Goal: Task Accomplishment & Management: Use online tool/utility

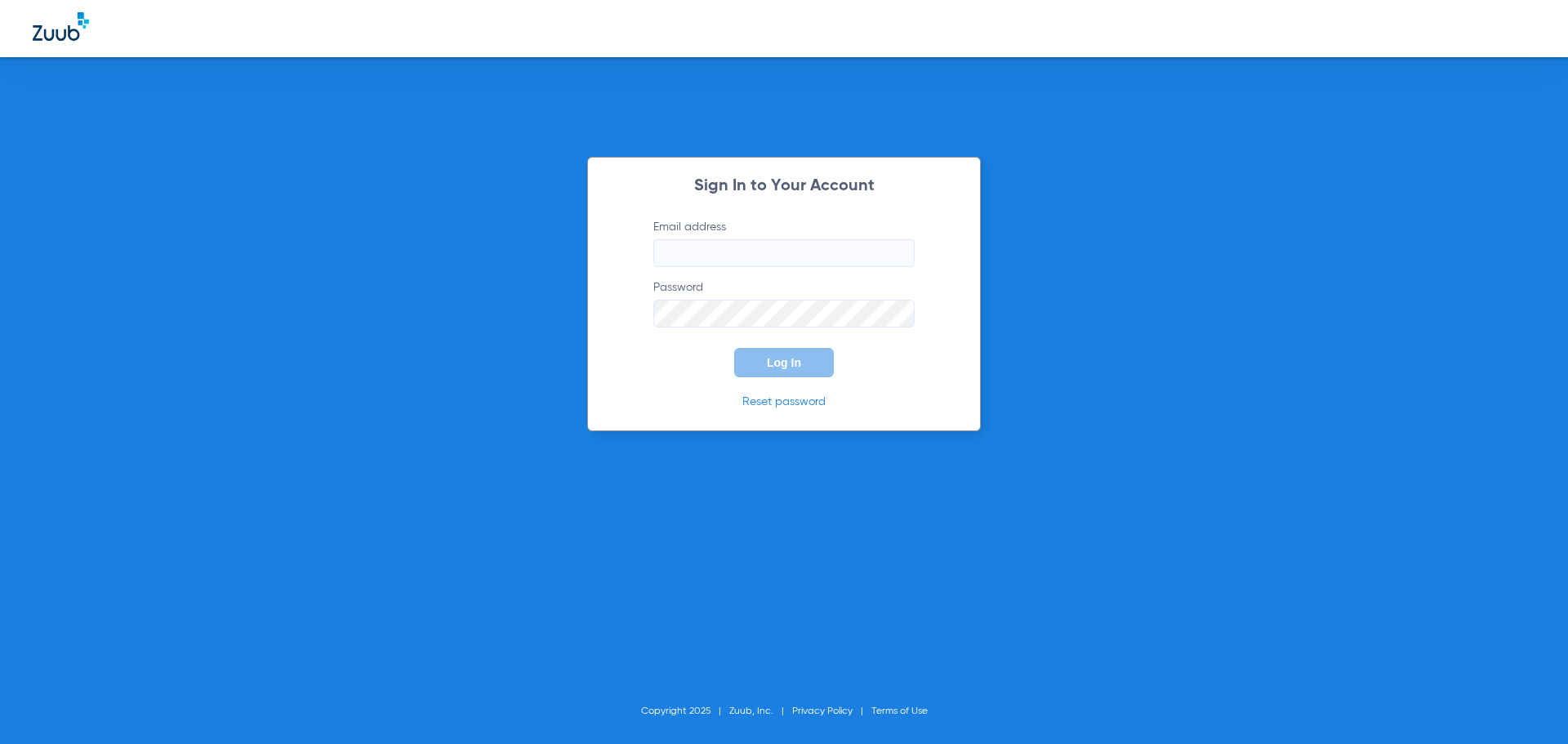
type input "[EMAIL_ADDRESS][DOMAIN_NAME]"
click at [808, 365] on button "Log In" at bounding box center [784, 362] width 99 height 30
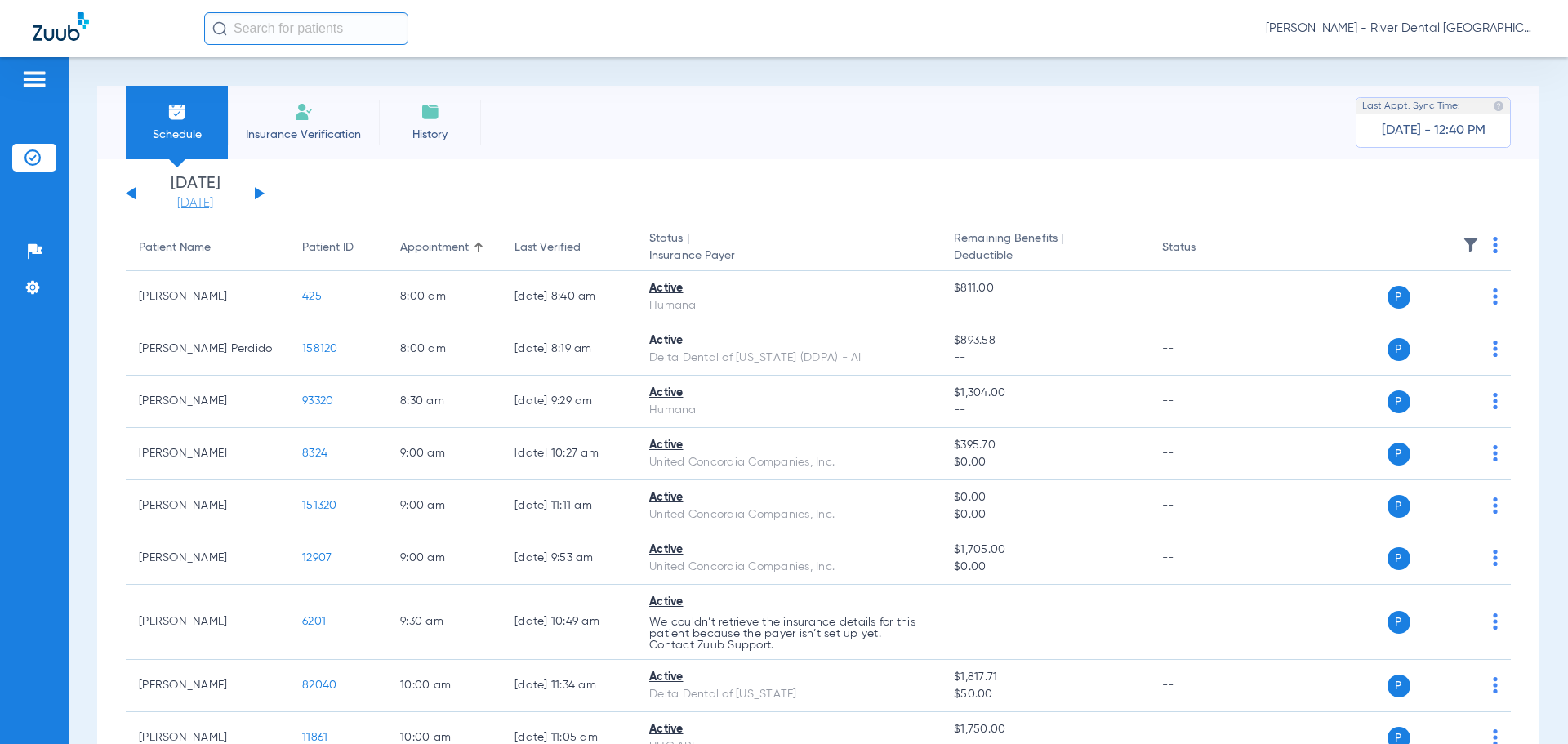
click at [201, 203] on link "[DATE]" at bounding box center [195, 203] width 98 height 17
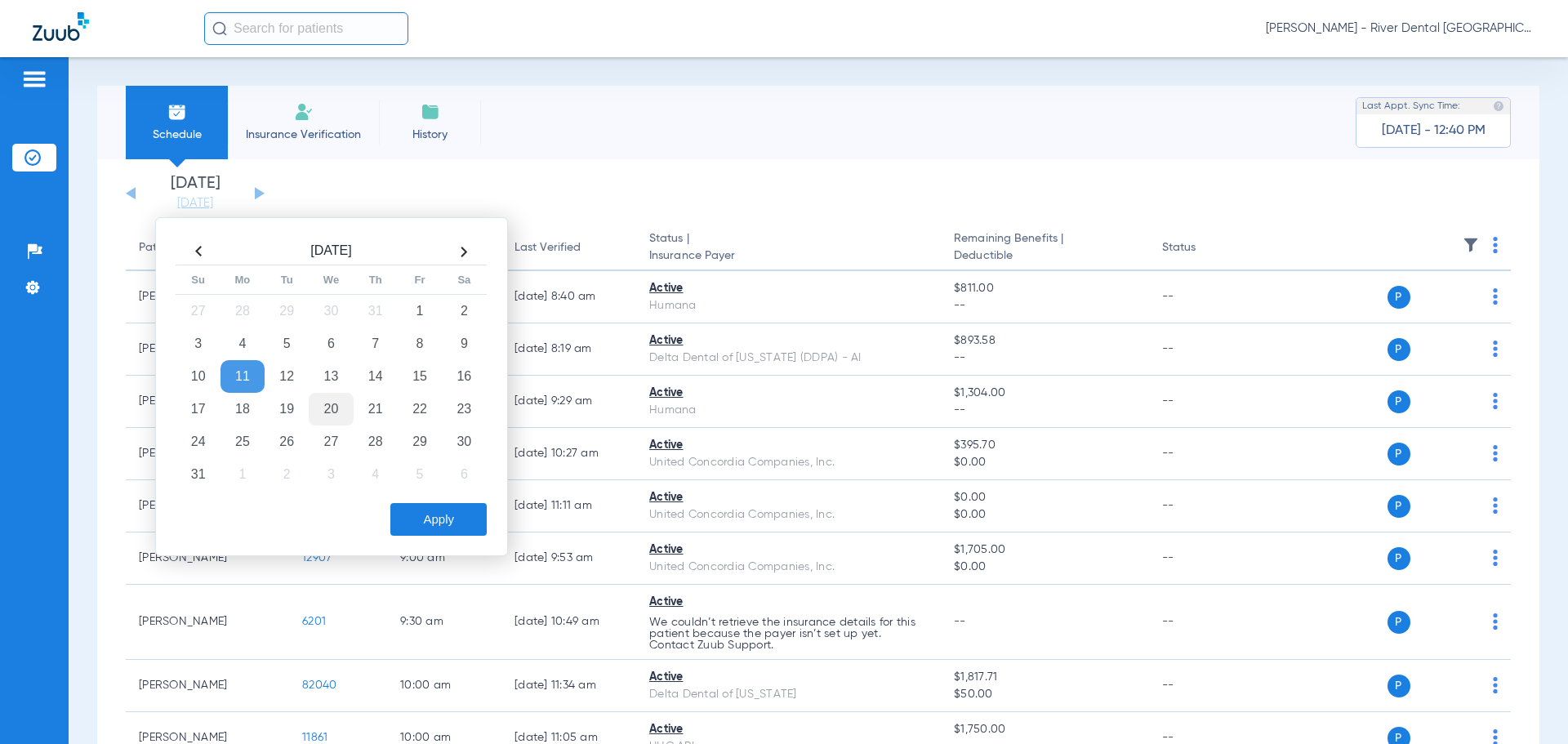
drag, startPoint x: 280, startPoint y: 378, endPoint x: 321, endPoint y: 406, distance: 49.6
click at [281, 378] on td "12" at bounding box center [287, 376] width 44 height 33
click at [440, 531] on button "Apply" at bounding box center [438, 520] width 97 height 33
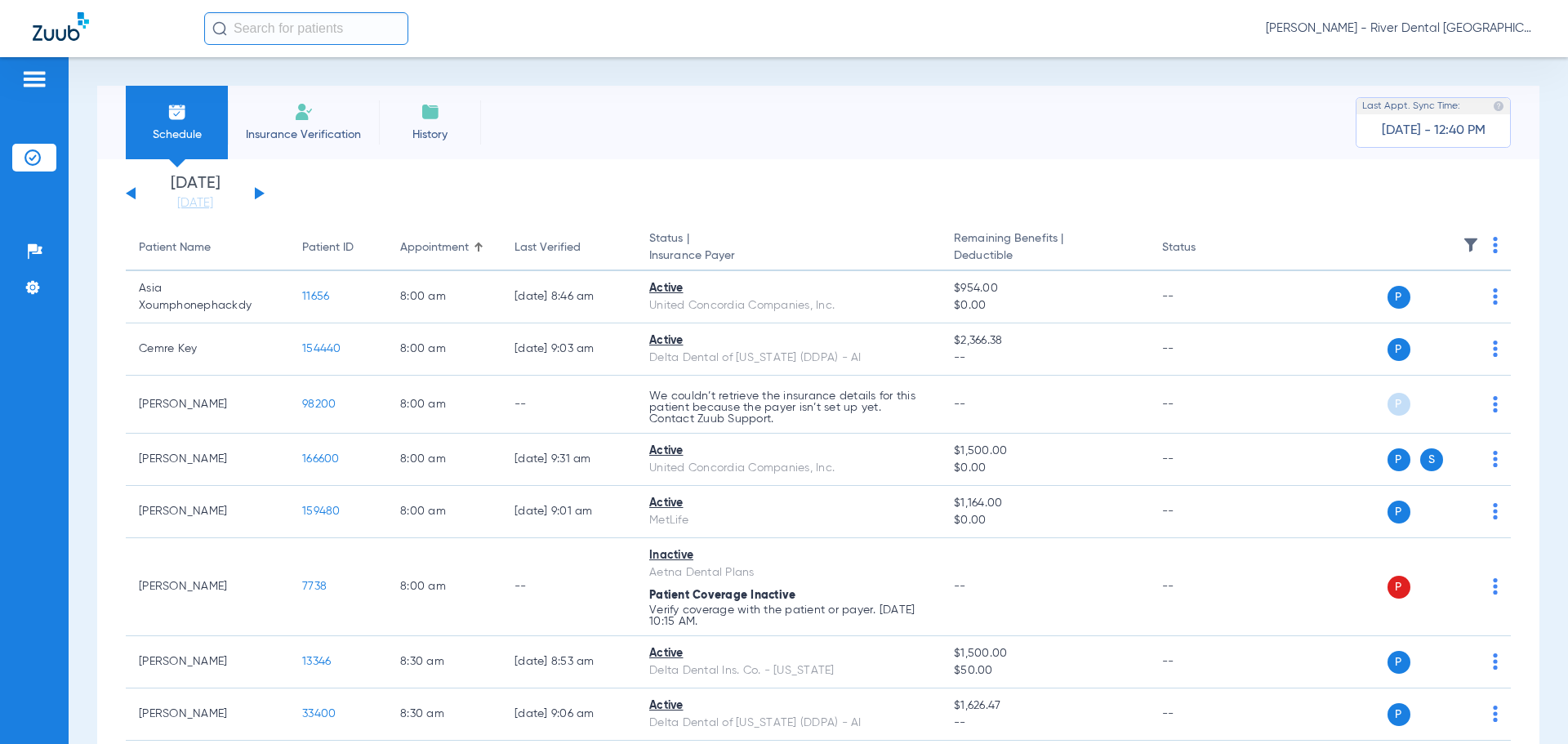
click at [1497, 250] on th at bounding box center [1386, 248] width 253 height 46
click at [1489, 248] on th at bounding box center [1386, 248] width 253 height 46
click at [1480, 251] on th at bounding box center [1386, 248] width 253 height 46
click at [1485, 242] on th at bounding box center [1386, 248] width 253 height 46
click at [1480, 242] on th at bounding box center [1386, 248] width 253 height 46
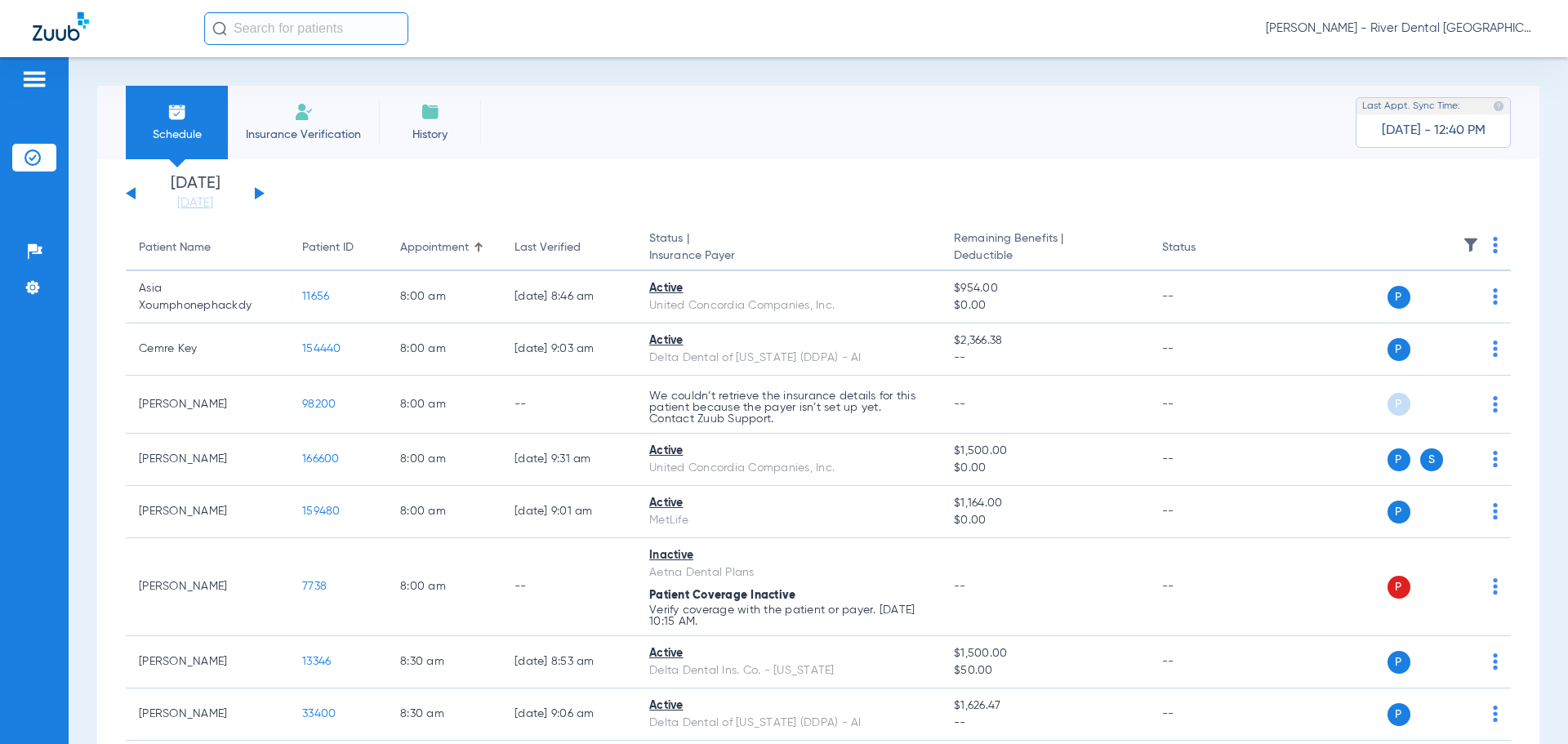
click at [1493, 243] on img at bounding box center [1496, 245] width 5 height 17
click at [1406, 301] on button "Verify All" at bounding box center [1420, 310] width 128 height 33
